Goal: Task Accomplishment & Management: Manage account settings

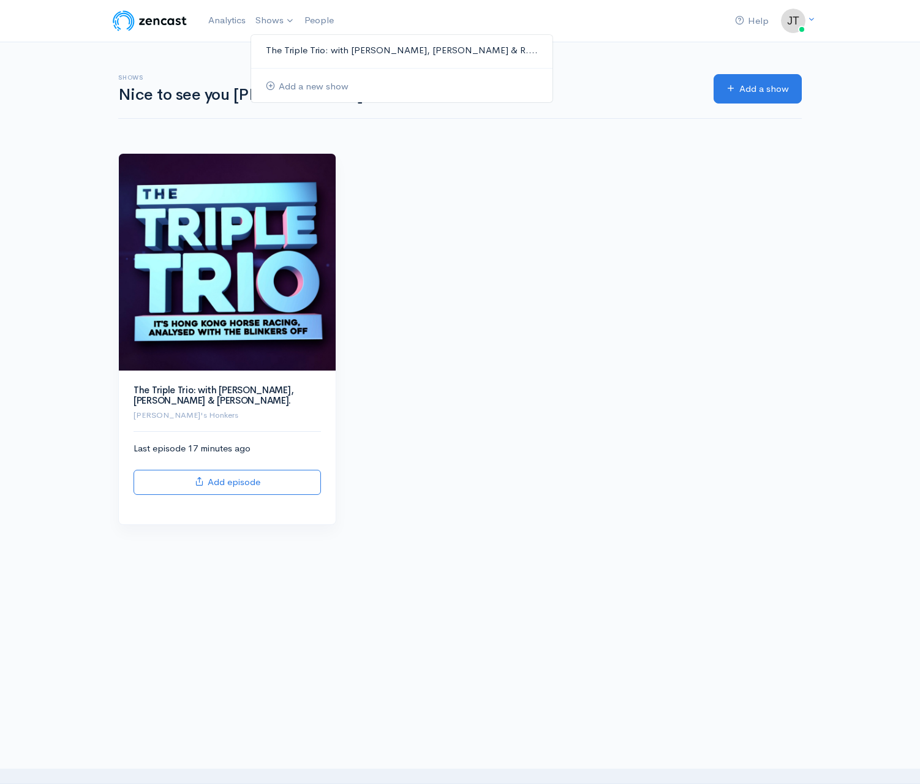
drag, startPoint x: 0, startPoint y: 0, endPoint x: 276, endPoint y: 45, distance: 279.2
click at [276, 45] on link "The Triple Trio: with [PERSON_NAME], [PERSON_NAME] & R...." at bounding box center [401, 50] width 301 height 21
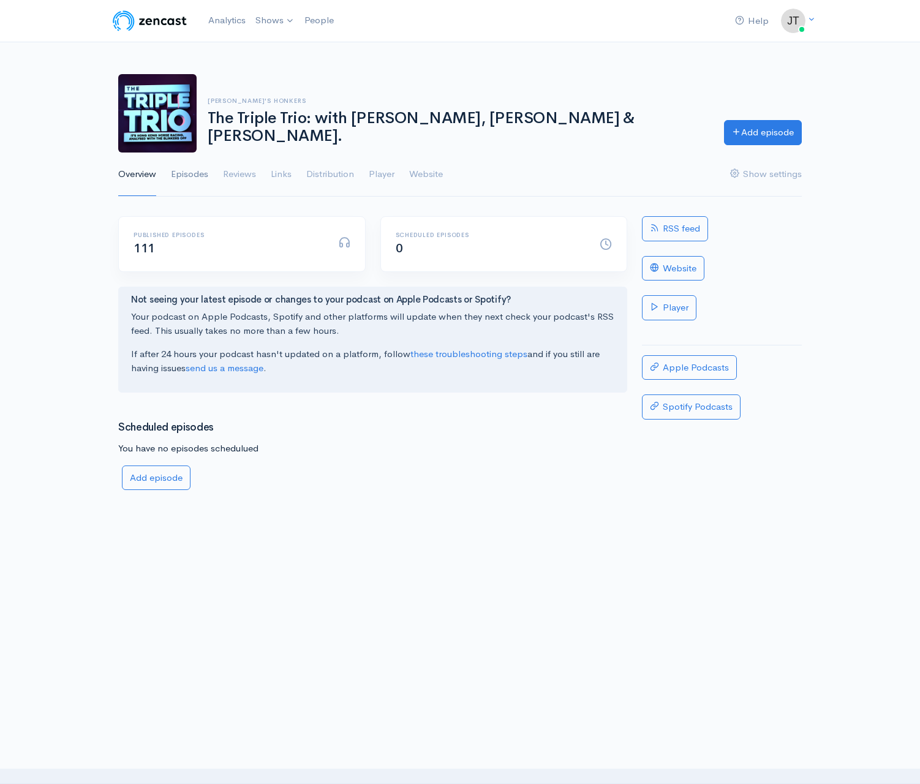
click at [183, 171] on link "Episodes" at bounding box center [189, 174] width 37 height 44
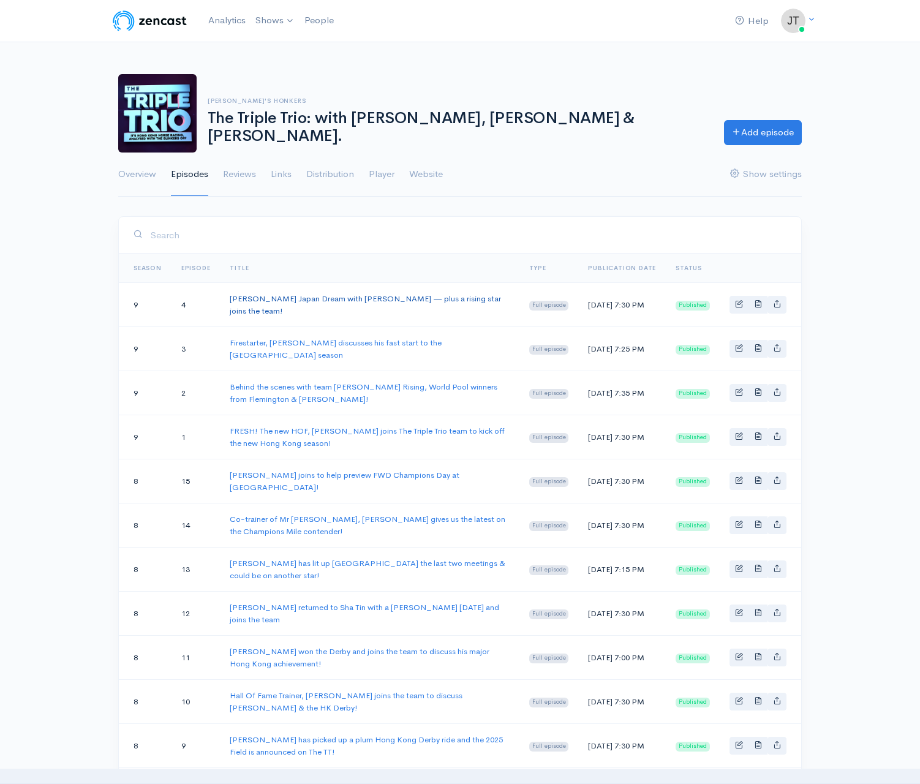
click at [405, 300] on link "[PERSON_NAME] Japan Dream with [PERSON_NAME] — plus a rising star joins the tea…" at bounding box center [365, 304] width 271 height 23
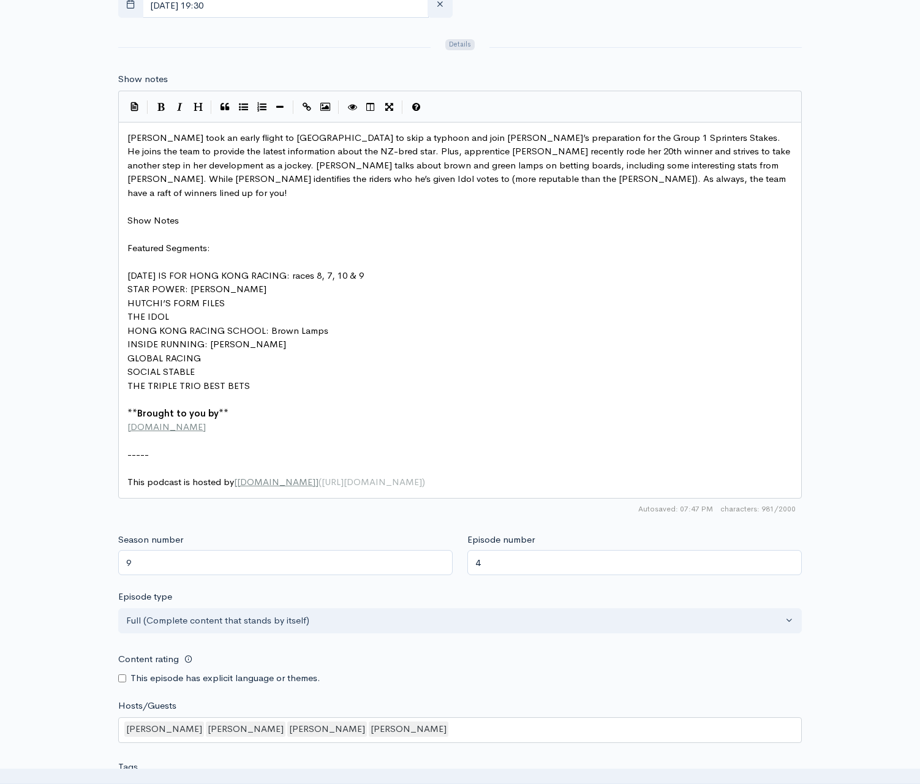
scroll to position [6, 0]
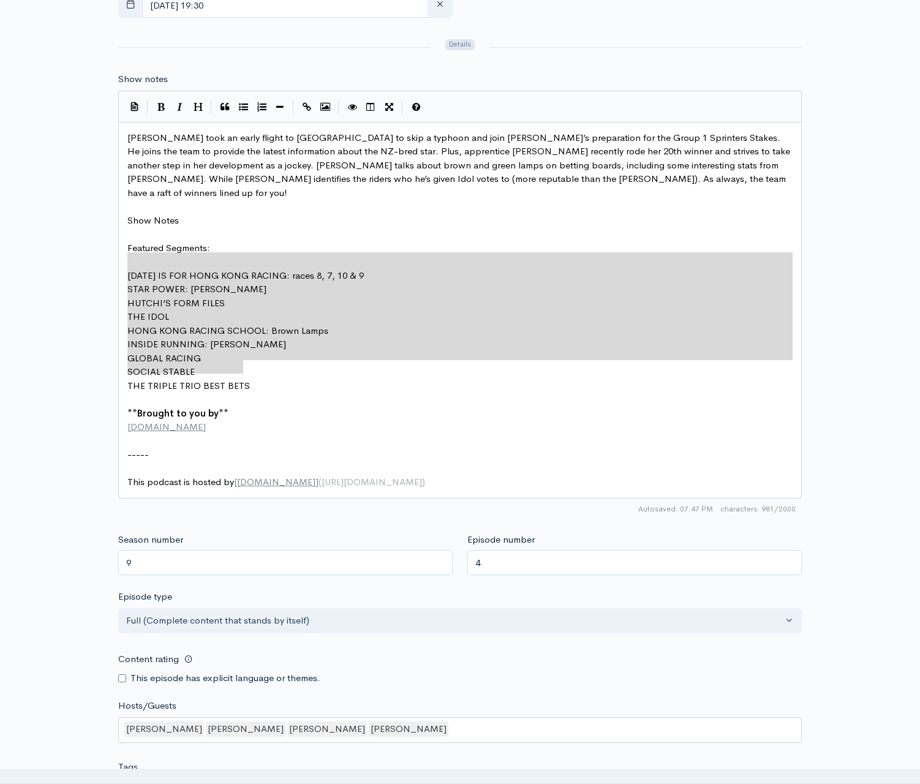
drag, startPoint x: 258, startPoint y: 349, endPoint x: 117, endPoint y: 239, distance: 179.3
click at [240, 102] on icon "Generic List" at bounding box center [243, 106] width 9 height 9
type textarea "* STAR POWER: Derek Leung * HUTCHI’S FORM FILES * THE IDOL * HONG KONG RACING S…"
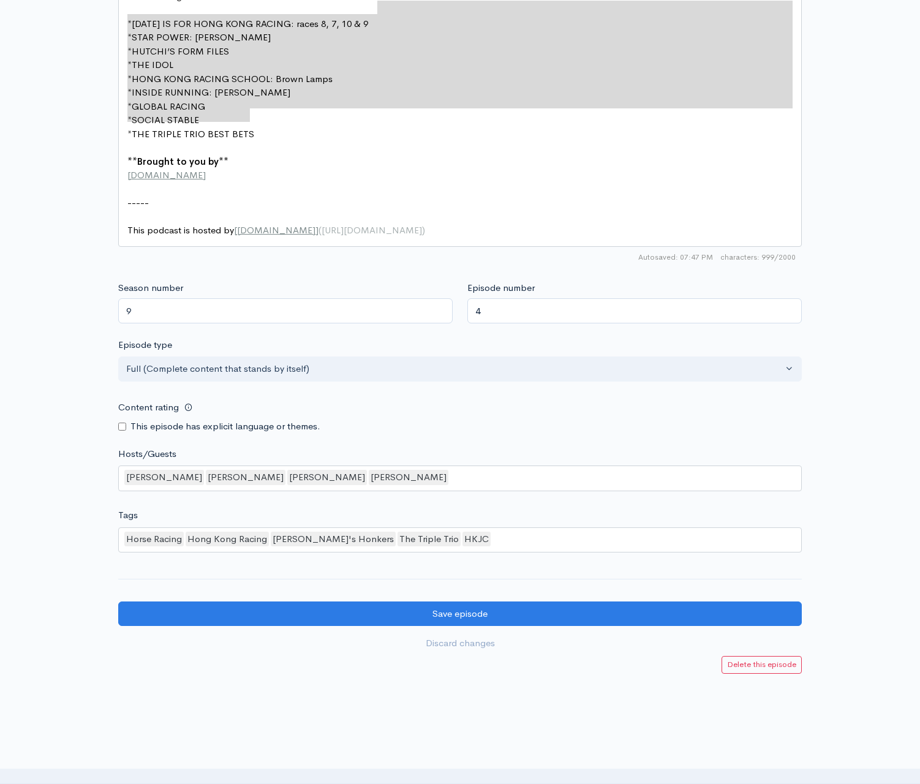
scroll to position [916, 0]
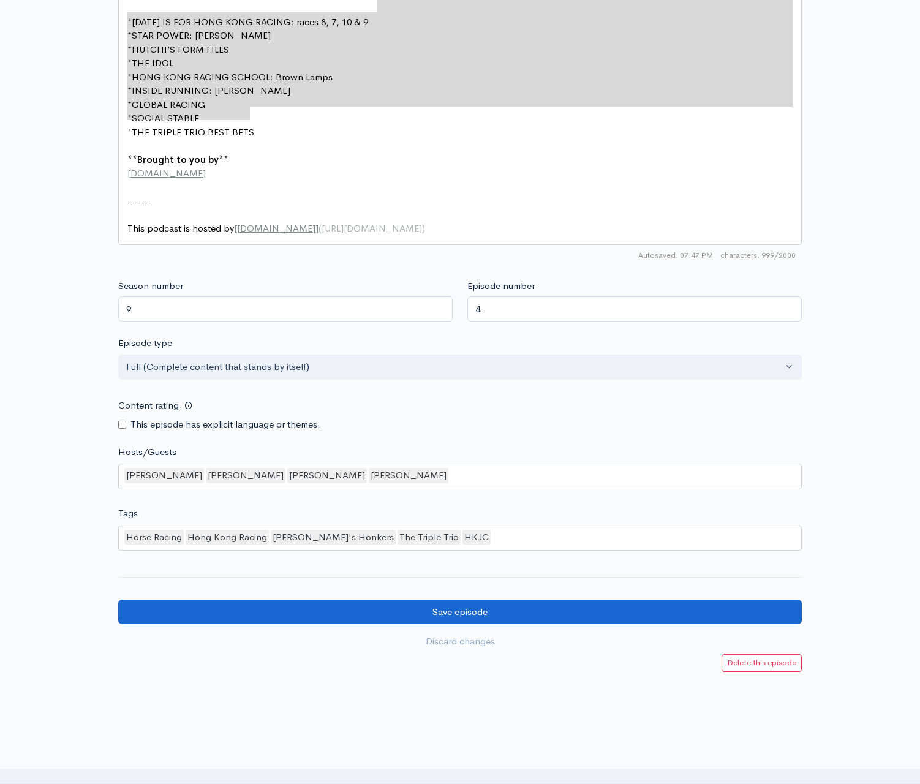
click at [471, 599] on input "Save episode" at bounding box center [459, 611] width 683 height 25
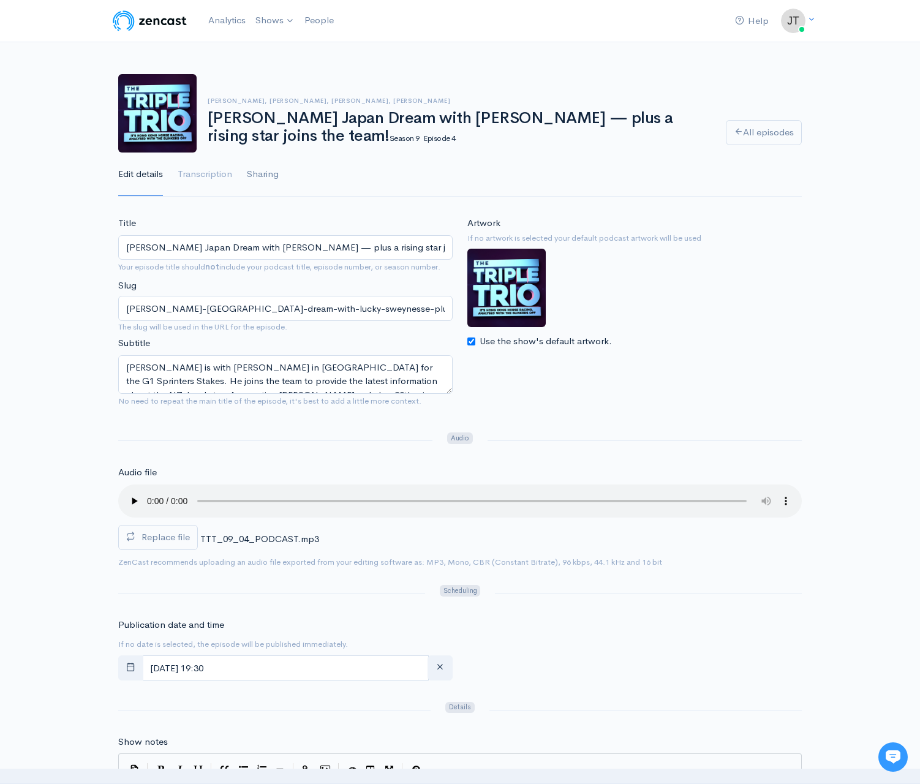
click at [256, 173] on link "Sharing" at bounding box center [263, 174] width 32 height 44
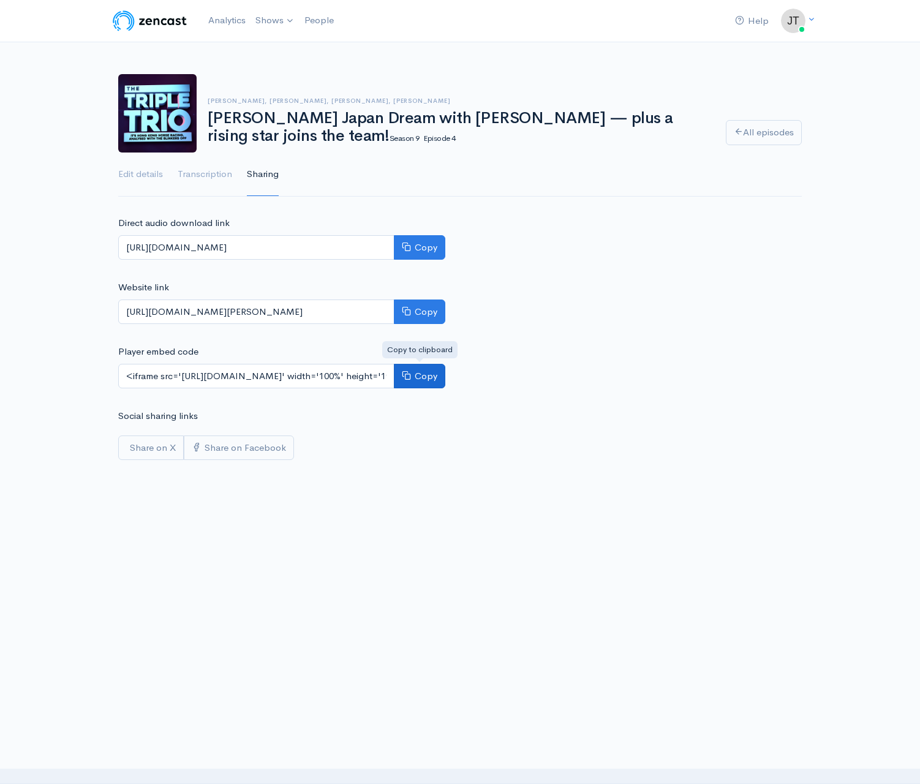
click at [414, 373] on button "Copy" at bounding box center [419, 376] width 51 height 25
